Goal: Task Accomplishment & Management: Use online tool/utility

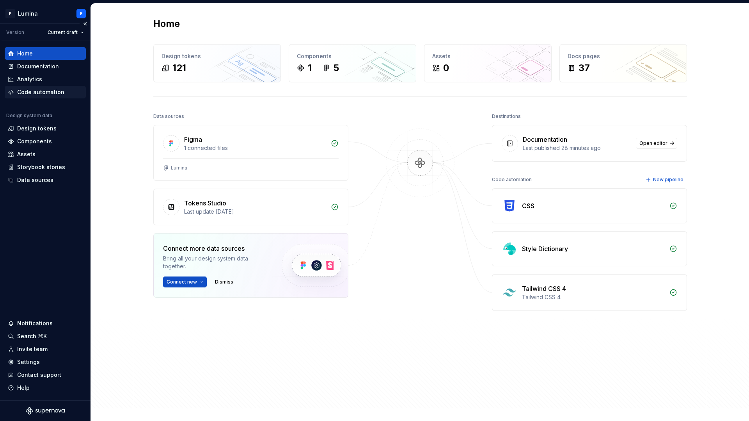
click at [43, 91] on div "Code automation" at bounding box center [40, 92] width 47 height 8
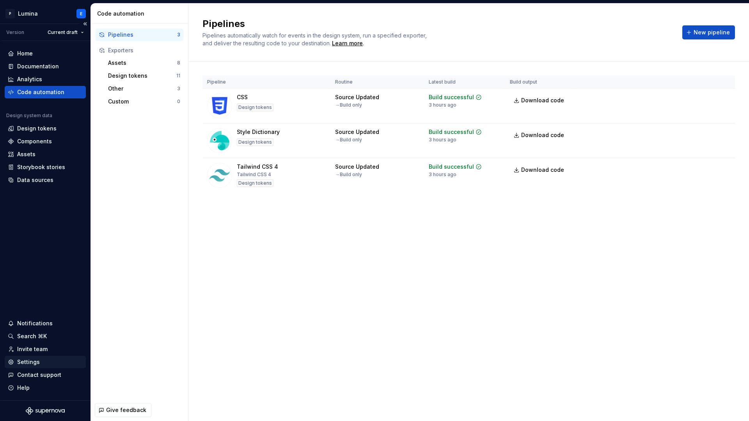
click at [31, 358] on div "Settings" at bounding box center [28, 362] width 23 height 8
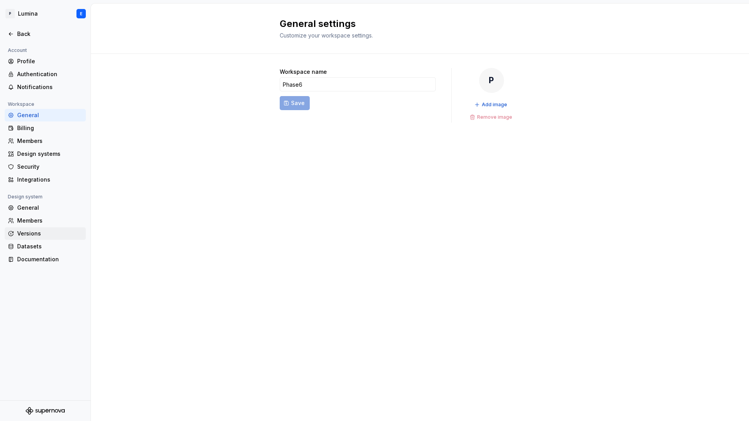
click at [38, 235] on div "Versions" at bounding box center [50, 233] width 66 height 8
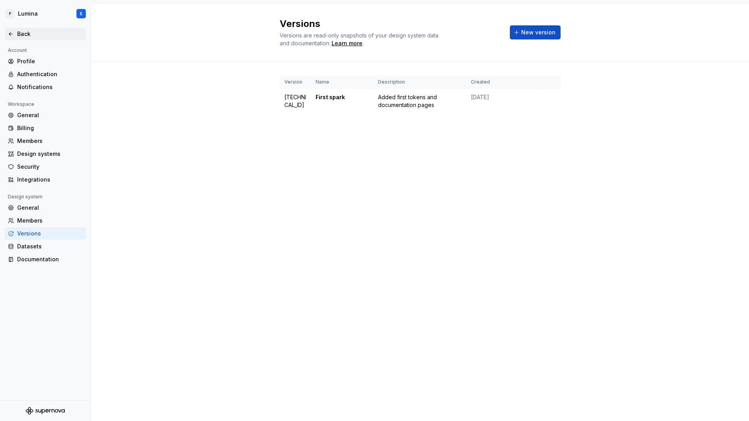
click at [11, 32] on icon at bounding box center [11, 34] width 6 height 6
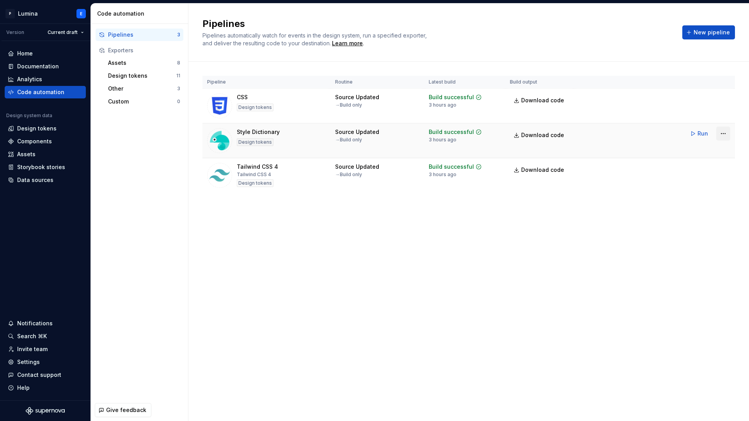
click at [727, 131] on html "P Lumina E Version Current draft Home Documentation Analytics Code automation D…" at bounding box center [374, 210] width 749 height 421
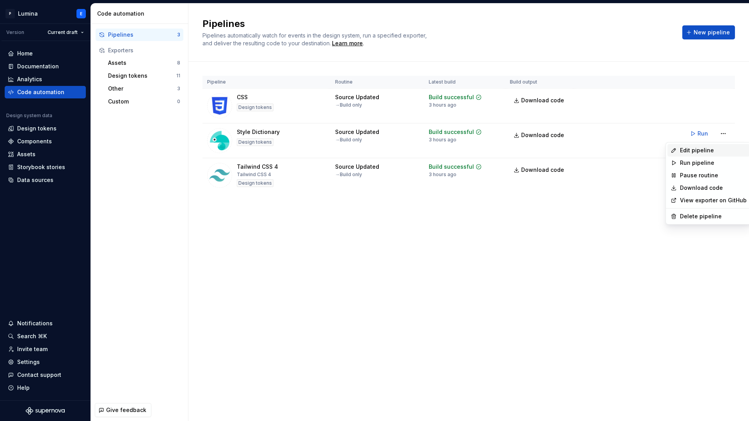
click at [699, 148] on div "Edit pipeline" at bounding box center [713, 150] width 67 height 8
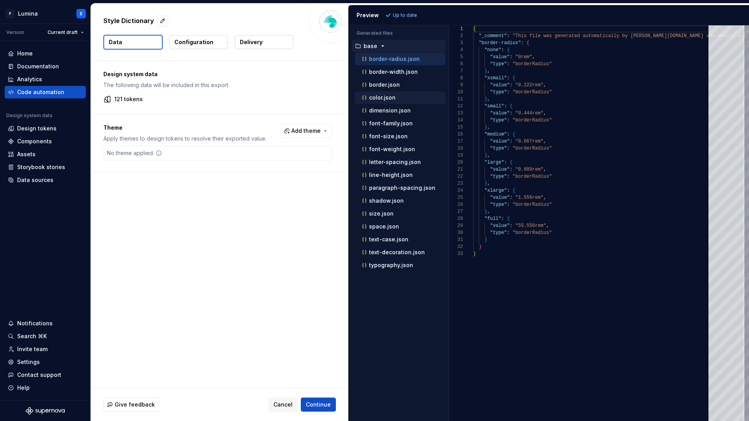
click at [391, 98] on p "color.json" at bounding box center [382, 97] width 27 height 6
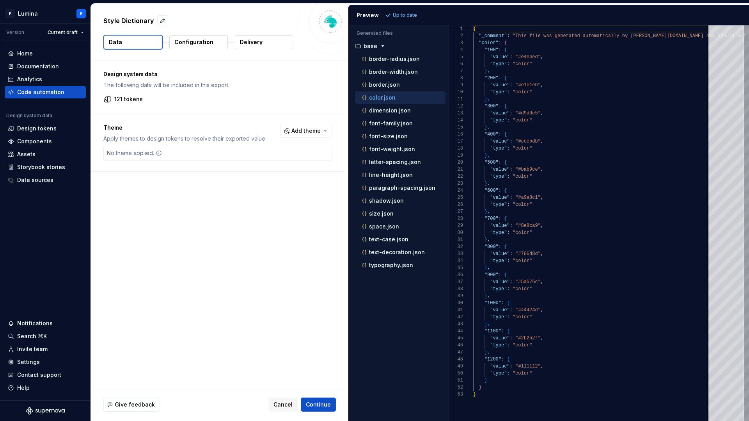
scroll to position [70, 0]
click at [392, 110] on p "dimension.json" at bounding box center [390, 110] width 42 height 6
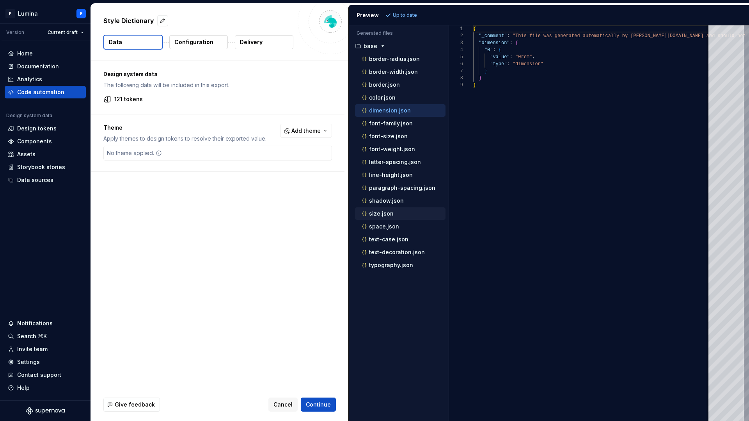
click at [381, 213] on p "size.json" at bounding box center [381, 213] width 25 height 6
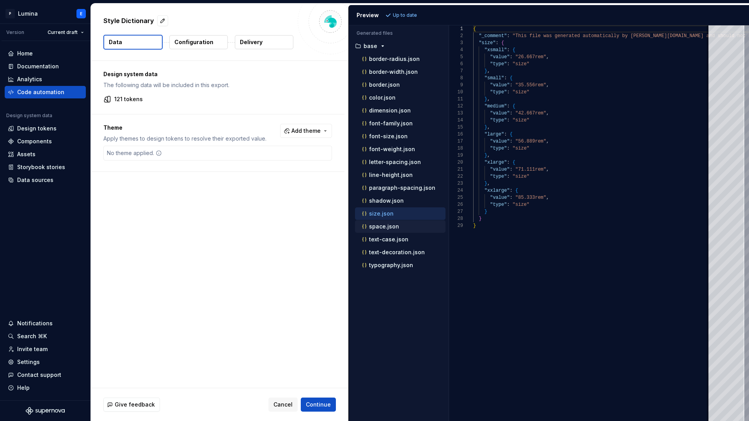
click at [385, 223] on p "space.json" at bounding box center [384, 226] width 30 height 6
type textarea "**********"
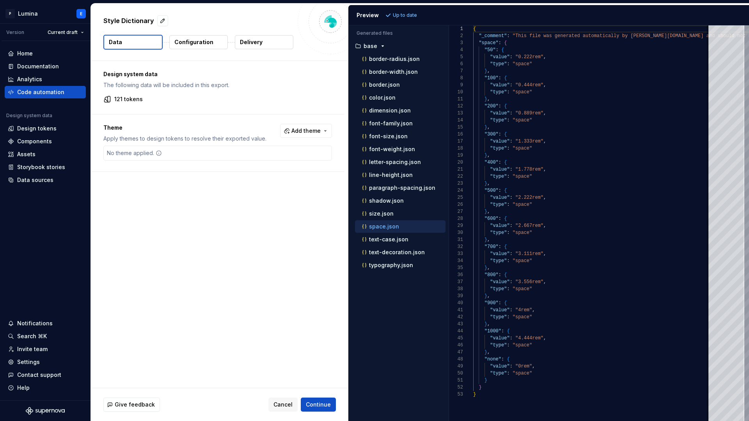
click at [210, 44] on p "Configuration" at bounding box center [193, 42] width 39 height 8
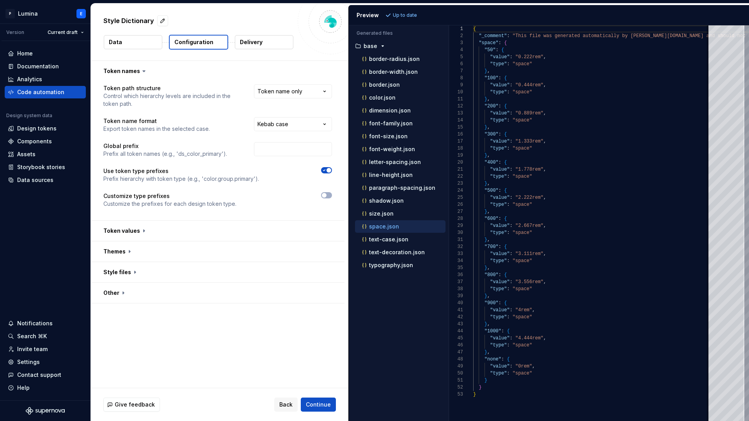
click at [258, 41] on p "Delivery" at bounding box center [251, 42] width 23 height 8
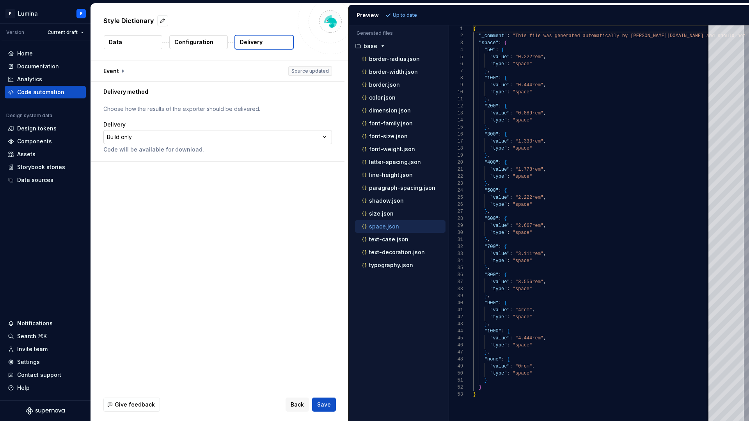
click at [166, 139] on html "**********" at bounding box center [374, 210] width 749 height 421
click at [167, 114] on html "**********" at bounding box center [374, 210] width 749 height 421
click at [121, 69] on button "button" at bounding box center [218, 71] width 254 height 20
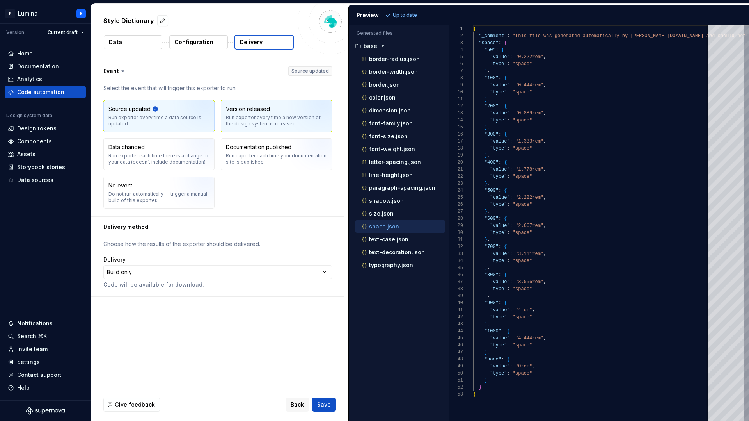
click at [265, 118] on div "Run exporter every time a new version of the design system is released." at bounding box center [276, 120] width 101 height 12
click at [330, 406] on span "Save" at bounding box center [324, 404] width 14 height 8
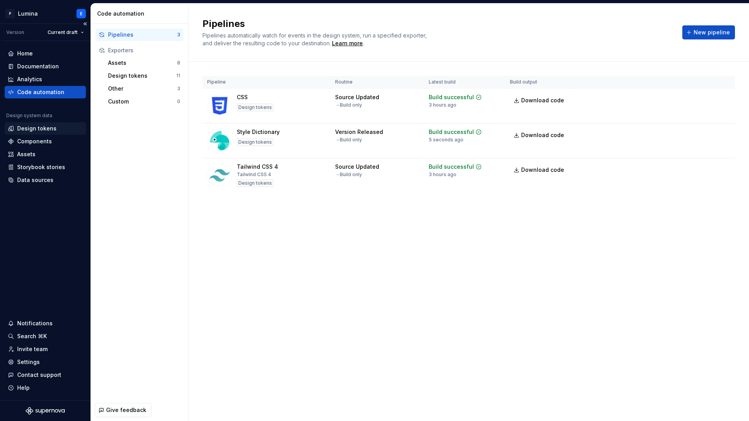
click at [54, 132] on div "Design tokens" at bounding box center [45, 128] width 75 height 8
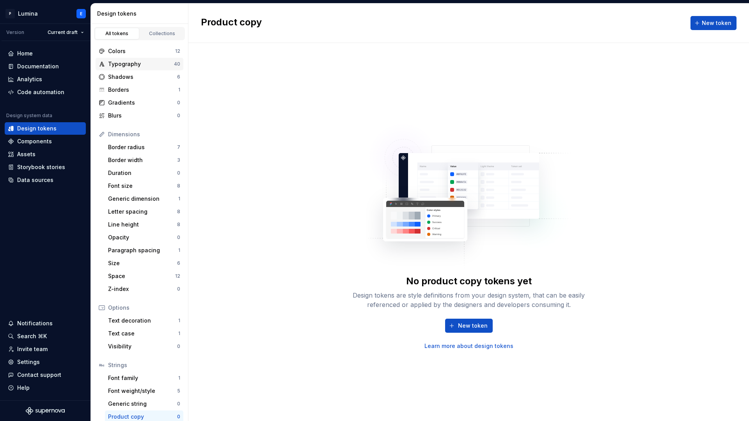
click at [124, 64] on div "Typography" at bounding box center [141, 64] width 66 height 8
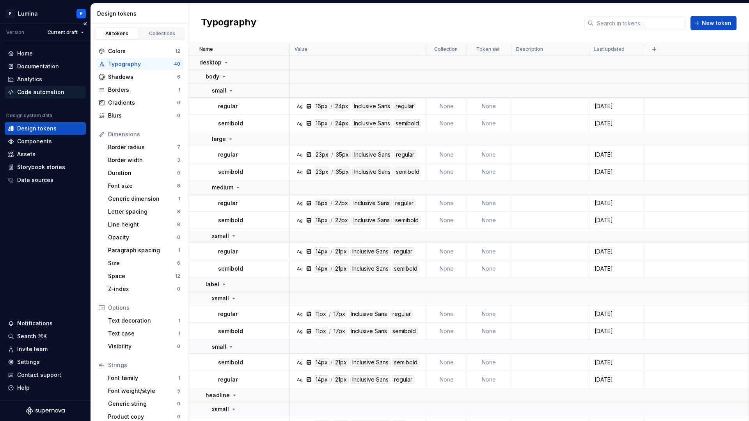
click at [40, 94] on div "Code automation" at bounding box center [40, 92] width 47 height 8
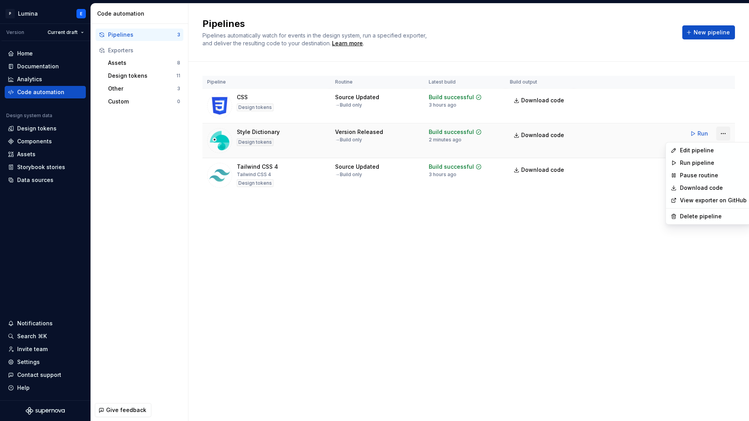
click at [723, 135] on html "P Lumina E Version Current draft Home Documentation Analytics Code automation D…" at bounding box center [374, 210] width 749 height 421
click at [698, 148] on div "Edit pipeline" at bounding box center [713, 150] width 67 height 8
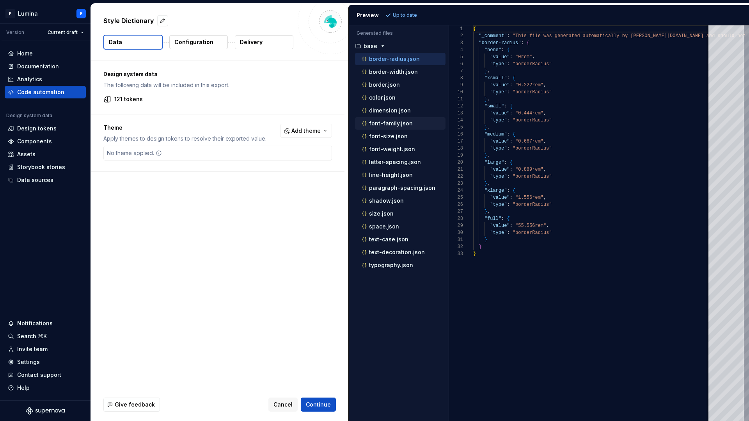
click at [387, 121] on p "font-family.json" at bounding box center [391, 123] width 44 height 6
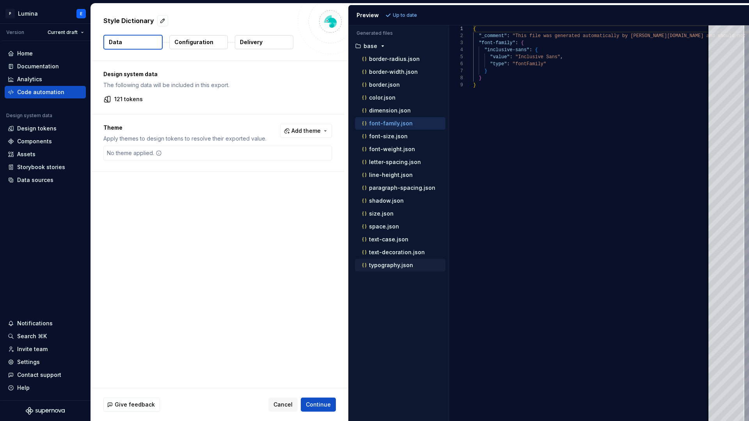
click at [384, 264] on p "typography.json" at bounding box center [391, 265] width 44 height 6
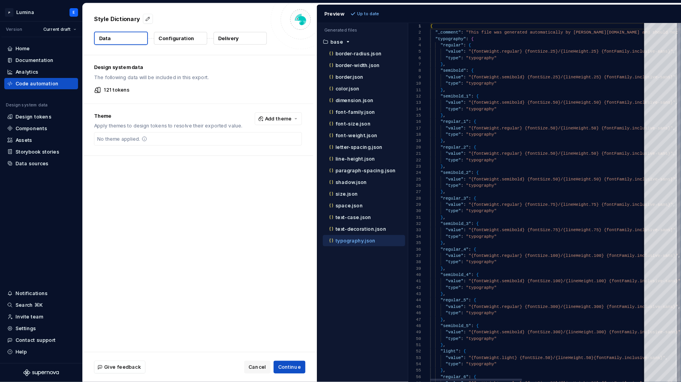
scroll to position [14, 48]
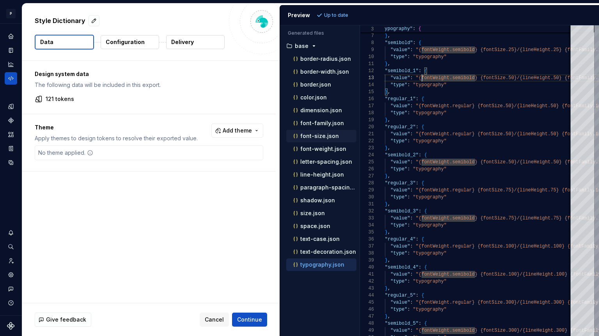
click at [313, 135] on p "font-size.json" at bounding box center [320, 136] width 39 height 6
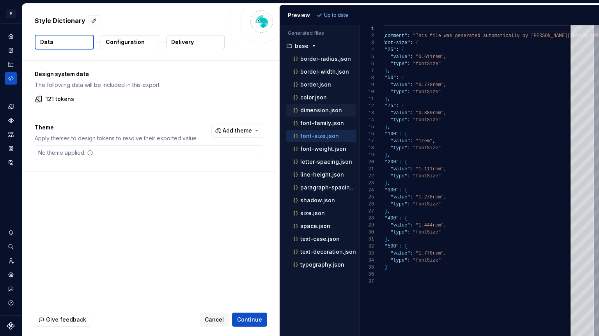
click at [311, 108] on p "dimension.json" at bounding box center [322, 110] width 42 height 6
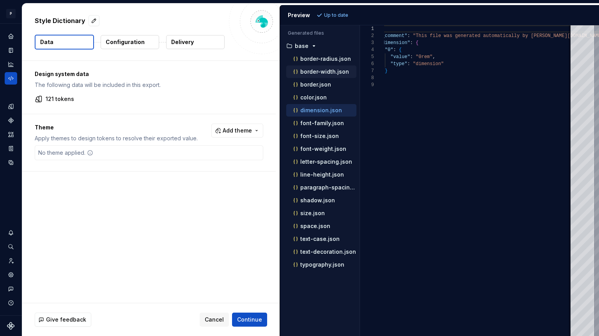
click at [317, 73] on p "border-width.json" at bounding box center [325, 72] width 49 height 6
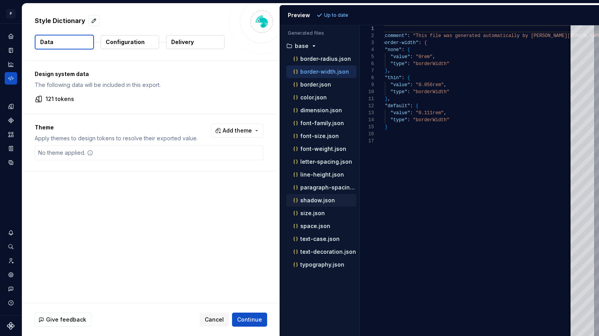
click at [314, 197] on p "shadow.json" at bounding box center [318, 200] width 35 height 6
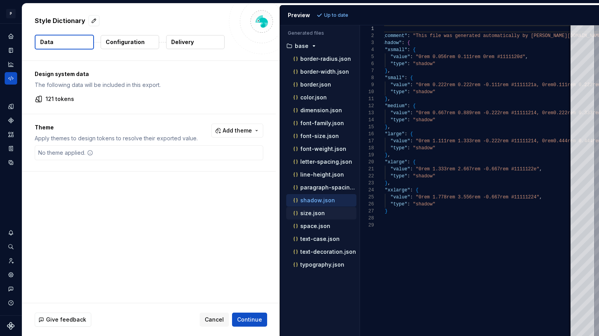
click at [313, 213] on p "size.json" at bounding box center [313, 213] width 25 height 6
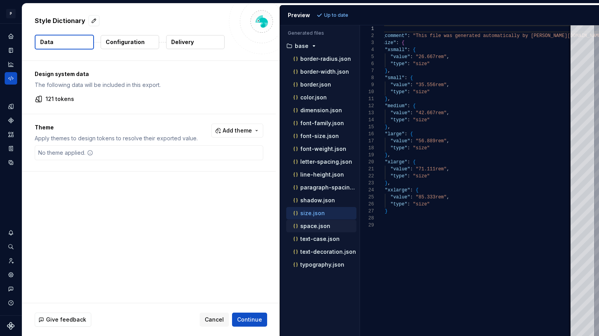
click at [313, 224] on p "space.json" at bounding box center [316, 226] width 30 height 6
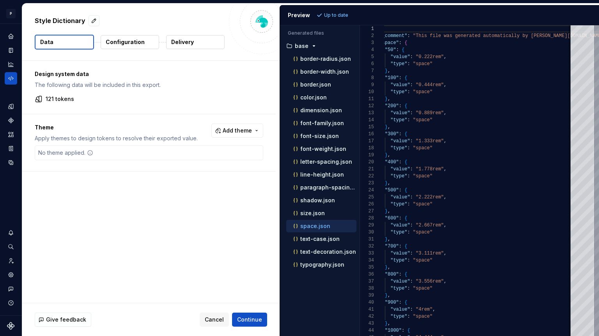
click at [135, 39] on p "Configuration" at bounding box center [125, 42] width 39 height 8
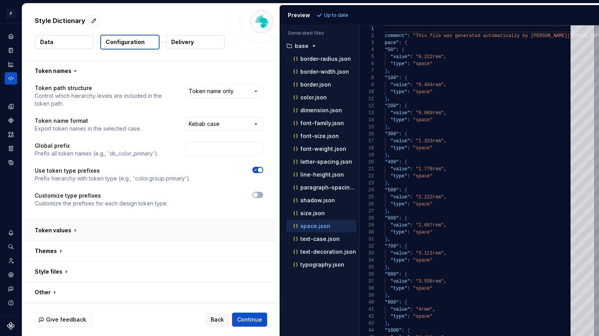
click at [93, 230] on button "button" at bounding box center [149, 230] width 254 height 20
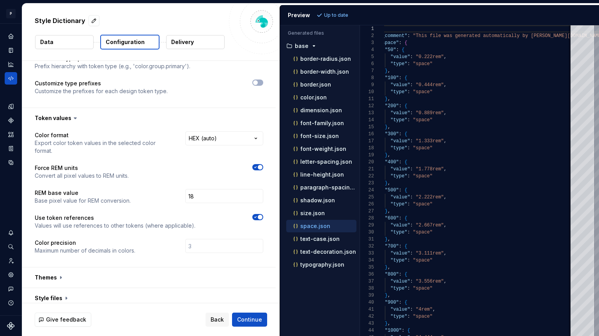
scroll to position [116, 0]
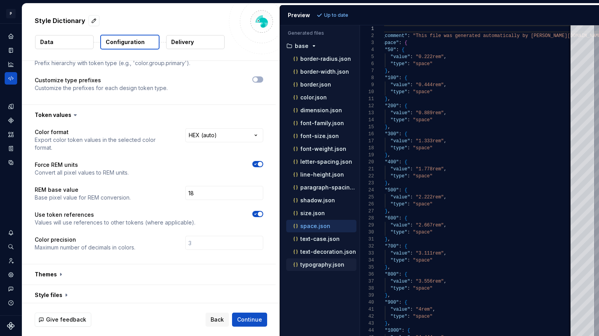
click at [315, 262] on p "typography.json" at bounding box center [323, 265] width 44 height 6
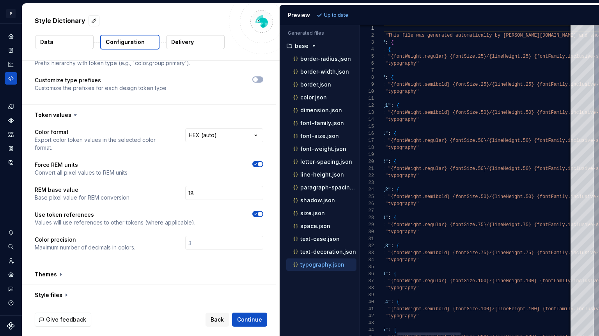
type textarea "**********"
drag, startPoint x: 488, startPoint y: 112, endPoint x: 470, endPoint y: 112, distance: 18.0
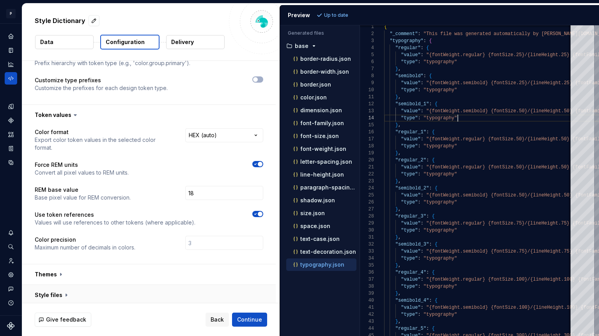
scroll to position [21, 73]
